Goal: Task Accomplishment & Management: Complete application form

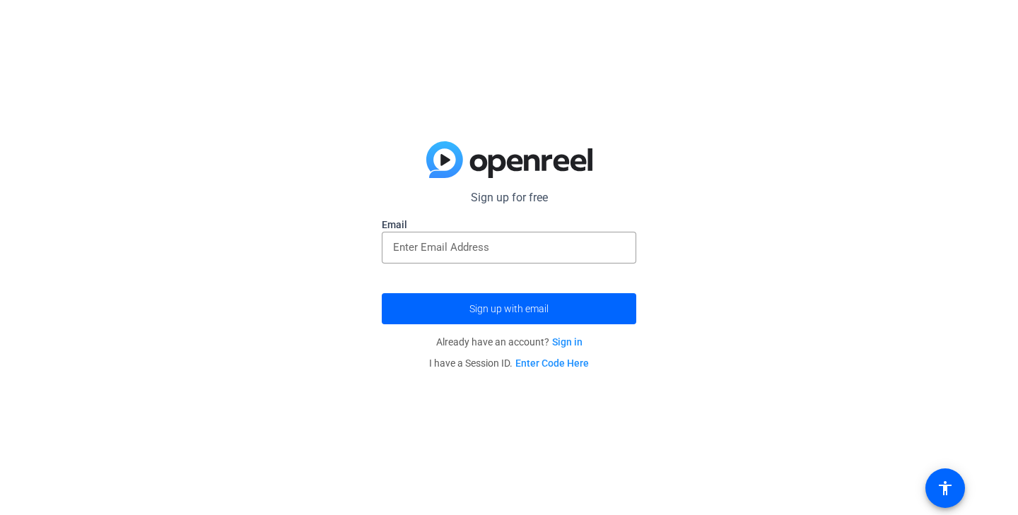
click at [498, 231] on label "Email" at bounding box center [509, 225] width 255 height 14
click at [506, 246] on input "email" at bounding box center [509, 247] width 232 height 17
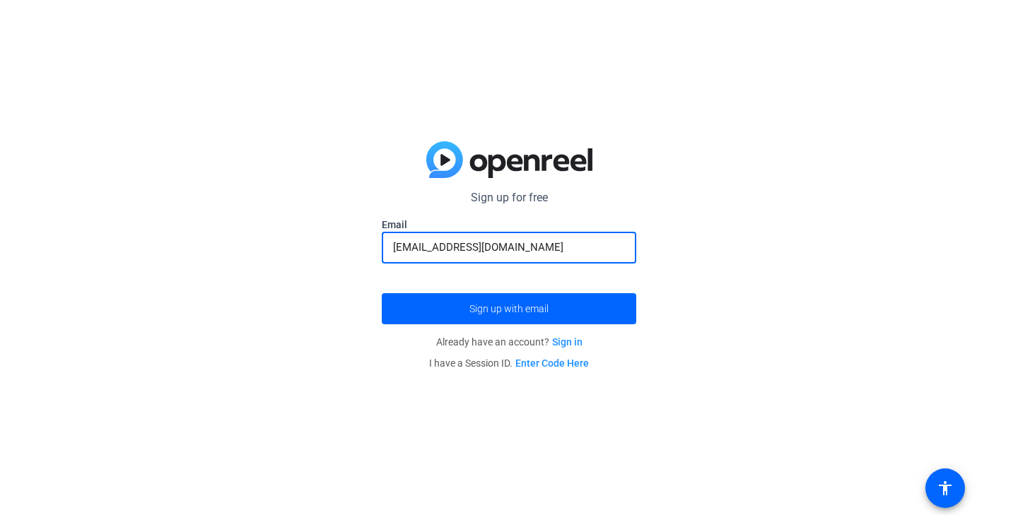
type input "[EMAIL_ADDRESS][DOMAIN_NAME]"
click at [382, 293] on button "Sign up with email" at bounding box center [509, 308] width 255 height 31
